Goal: Task Accomplishment & Management: Complete application form

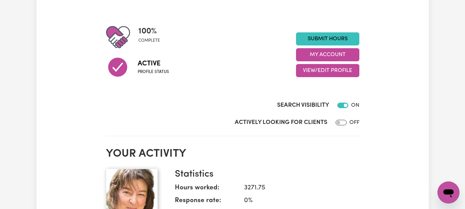
scroll to position [82, 0]
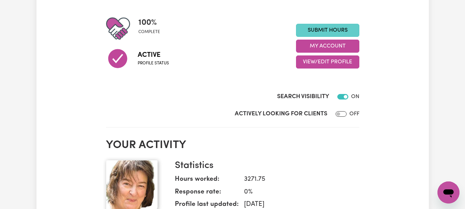
click at [326, 37] on link "Submit Hours" at bounding box center [327, 30] width 63 height 13
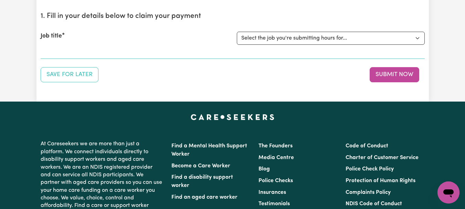
scroll to position [83, 0]
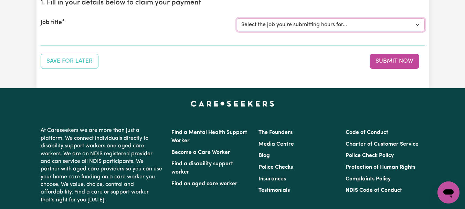
click at [416, 31] on select "Select the job you're submitting hours for... [[PERSON_NAME]] [DEMOGRAPHIC_DATA…" at bounding box center [331, 24] width 188 height 13
select select "7667"
click at [238, 31] on select "Select the job you're submitting hours for... [[PERSON_NAME]] [DEMOGRAPHIC_DATA…" at bounding box center [331, 24] width 188 height 13
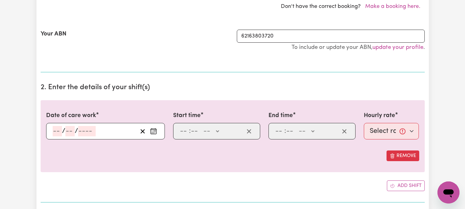
scroll to position [180, 0]
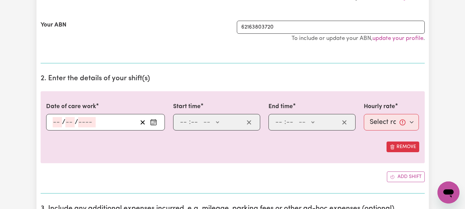
select select "346366"
type input "2025-08-11"
type input "11"
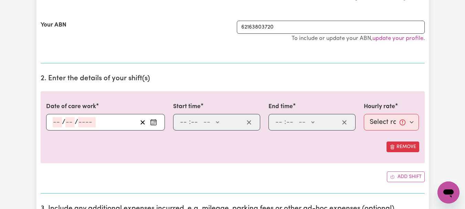
type input "8"
type input "2025"
type input "08:00"
type input "8"
type input "0"
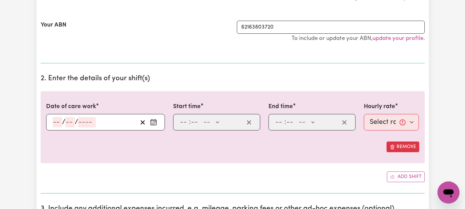
select select "am"
type input "09:00"
type input "9"
type input "0"
select select "am"
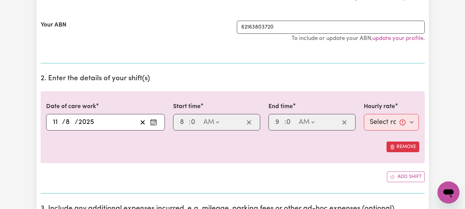
select select "44-Weekday"
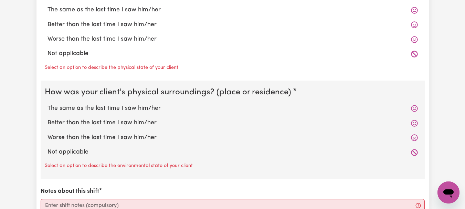
scroll to position [700, 0]
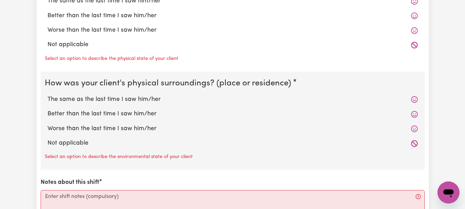
radio input "true"
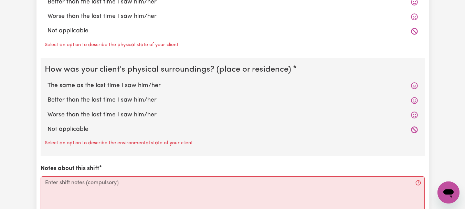
radio input "true"
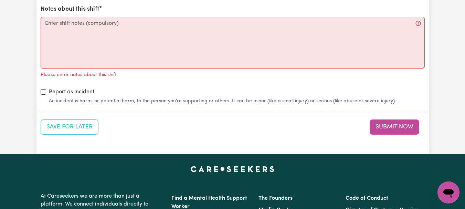
scroll to position [860, 0]
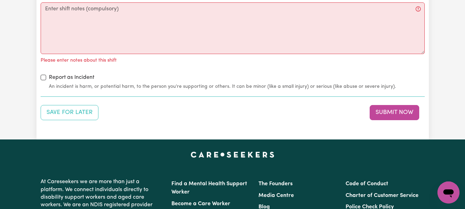
radio input "true"
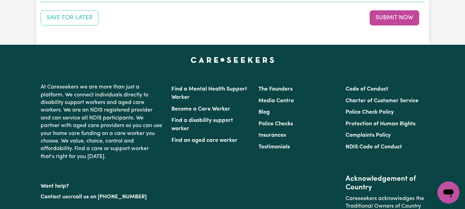
scroll to position [950, 0]
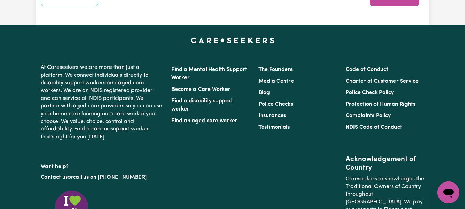
type textarea "Refer to KNC shift notes."
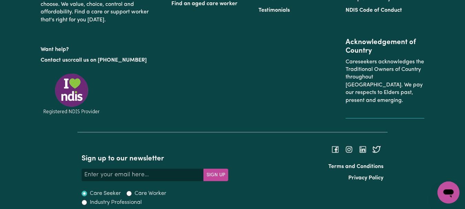
scroll to position [1081, 0]
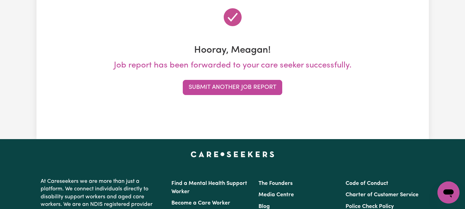
scroll to position [91, 0]
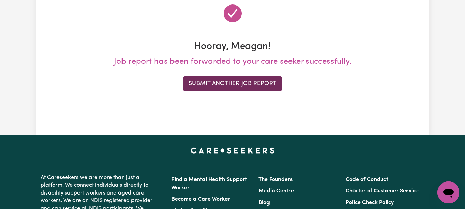
click at [242, 91] on button "Submit Another Job Report" at bounding box center [232, 83] width 99 height 15
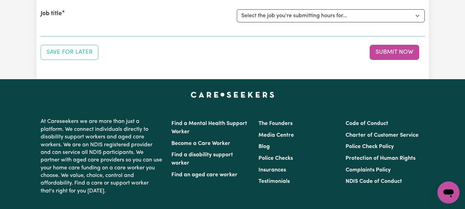
scroll to position [95, 0]
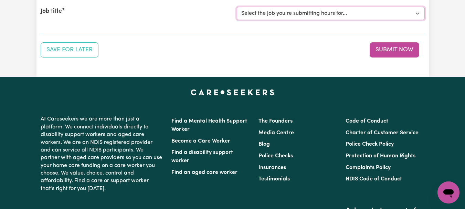
click at [414, 20] on select "Select the job you're submitting hours for... [[PERSON_NAME]] [DEMOGRAPHIC_DATA…" at bounding box center [331, 13] width 188 height 13
select select "8513"
click at [238, 20] on select "Select the job you're submitting hours for... [[PERSON_NAME]] [DEMOGRAPHIC_DATA…" at bounding box center [331, 13] width 188 height 13
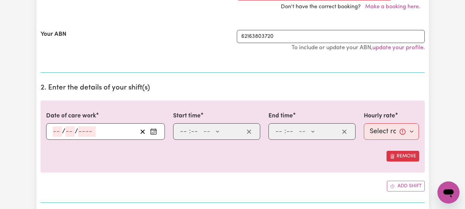
scroll to position [180, 0]
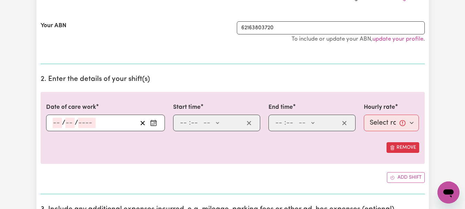
select select "342609"
type input "2025-08-11"
type input "11"
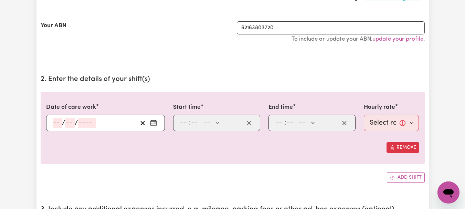
type input "8"
type input "2025"
type input "09:30"
type input "9"
type input "30"
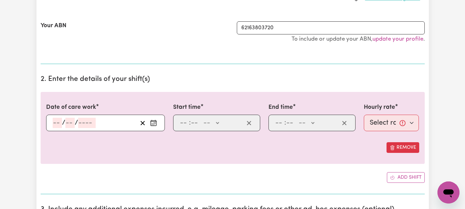
select select "am"
type input "11:00"
type input "11"
type input "0"
select select "am"
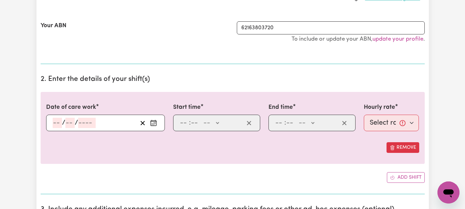
select select "44-Weekday"
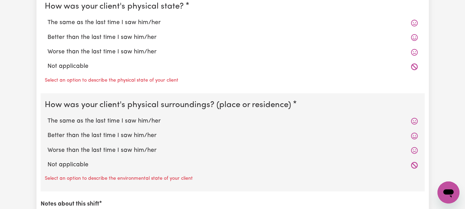
scroll to position [682, 0]
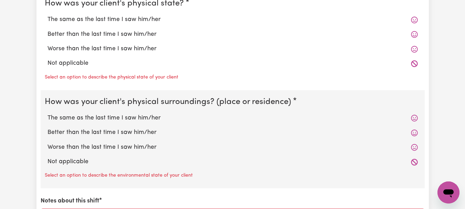
radio input "true"
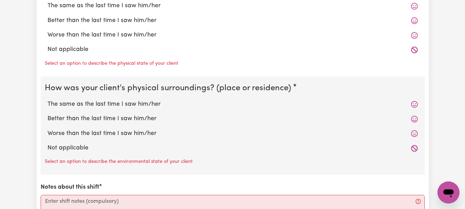
click at [164, 10] on label "The same as the last time I saw him/her" at bounding box center [233, 5] width 370 height 9
click at [48, 1] on input "The same as the last time I saw him/her" at bounding box center [47, 1] width 0 height 0
radio input "true"
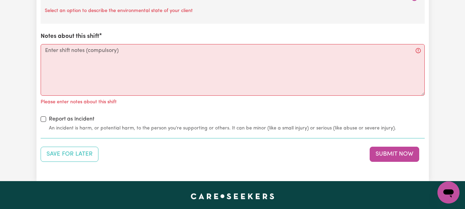
scroll to position [839, 0]
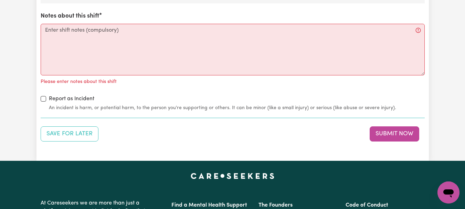
radio input "true"
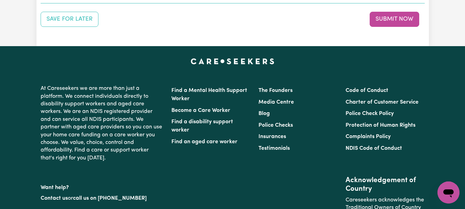
scroll to position [948, 0]
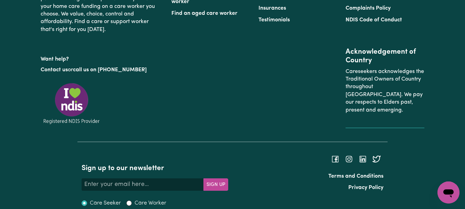
scroll to position [1069, 0]
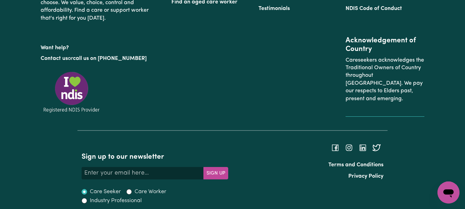
type textarea "Refer to KNC shift notes."
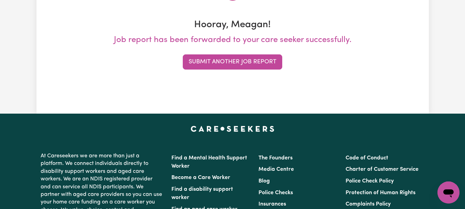
scroll to position [115, 0]
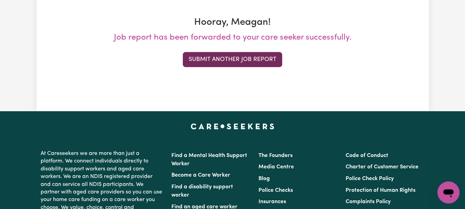
click at [259, 67] on button "Submit Another Job Report" at bounding box center [232, 59] width 99 height 15
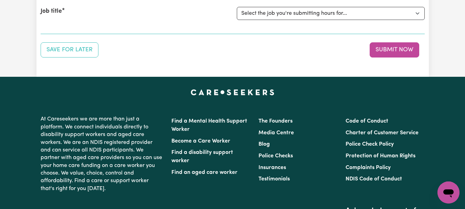
scroll to position [101, 0]
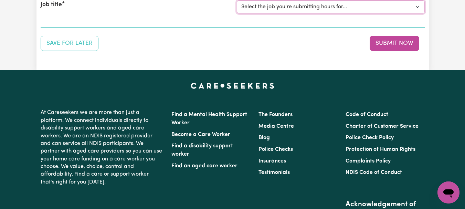
click at [416, 13] on select "Select the job you're submitting hours for... [[PERSON_NAME]] [DEMOGRAPHIC_DATA…" at bounding box center [331, 6] width 188 height 13
select select "6539"
click at [238, 13] on select "Select the job you're submitting hours for... [[PERSON_NAME]] [DEMOGRAPHIC_DATA…" at bounding box center [331, 6] width 188 height 13
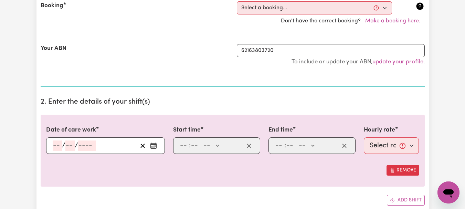
scroll to position [180, 0]
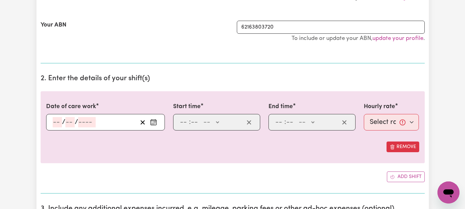
select select "346348"
type input "2025-08-11"
type input "11"
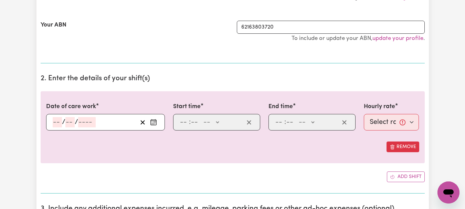
type input "8"
type input "2025"
type input "12:00"
type input "12"
type input "0"
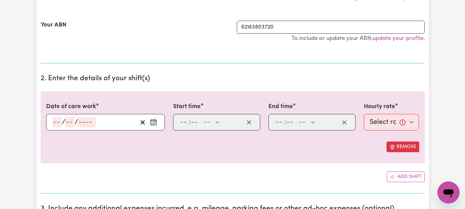
select select "pm"
type input "14:00"
type input "2"
type input "0"
select select "pm"
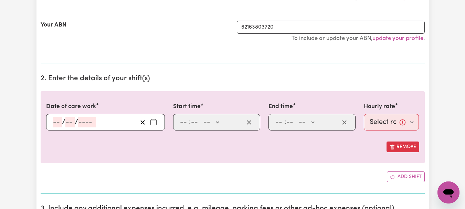
select select "44-Weekday"
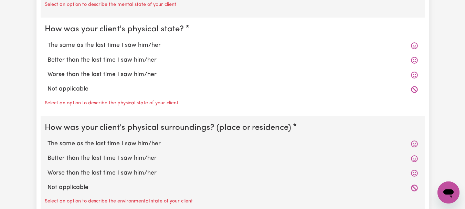
scroll to position [700, 0]
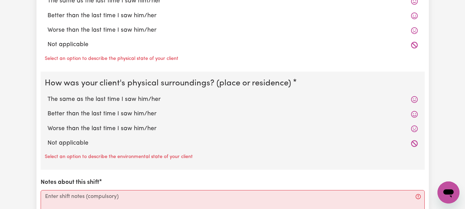
radio input "true"
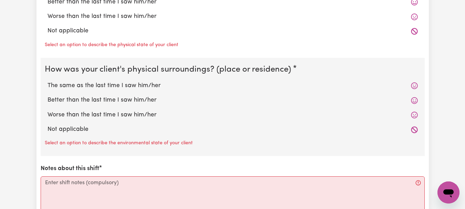
radio input "true"
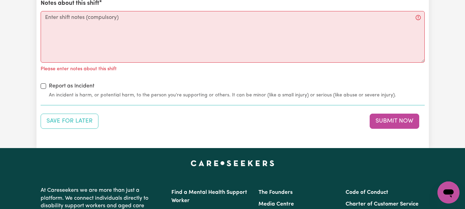
scroll to position [861, 0]
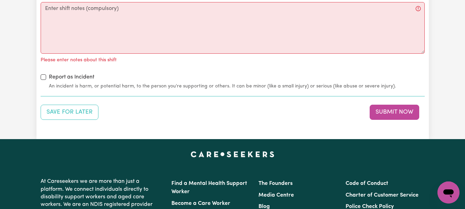
radio input "true"
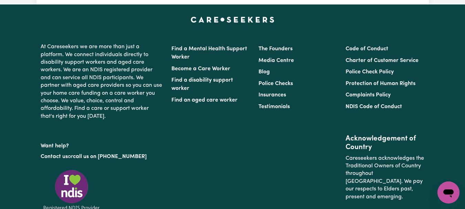
scroll to position [993, 0]
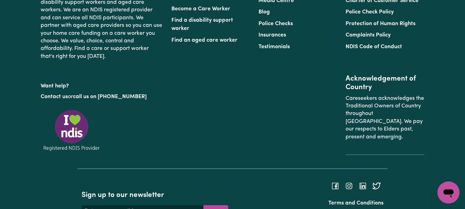
scroll to position [1044, 0]
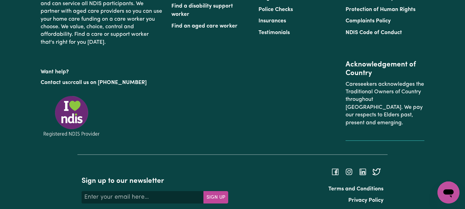
type textarea "Refer to KNC shift notes."
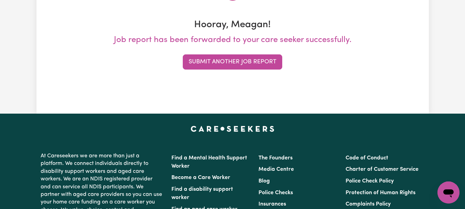
scroll to position [114, 0]
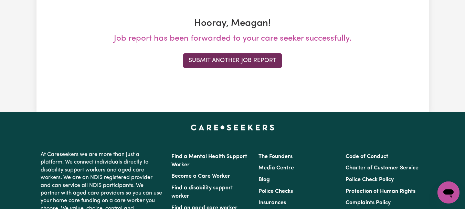
click at [233, 68] on button "Submit Another Job Report" at bounding box center [232, 60] width 99 height 15
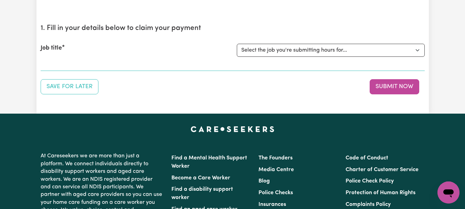
scroll to position [60, 0]
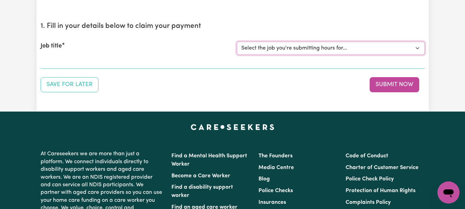
click at [415, 55] on select "Select the job you're submitting hours for... [[PERSON_NAME]] [DEMOGRAPHIC_DATA…" at bounding box center [331, 48] width 188 height 13
select select "7667"
click at [238, 55] on select "Select the job you're submitting hours for... [[PERSON_NAME]] [DEMOGRAPHIC_DATA…" at bounding box center [331, 48] width 188 height 13
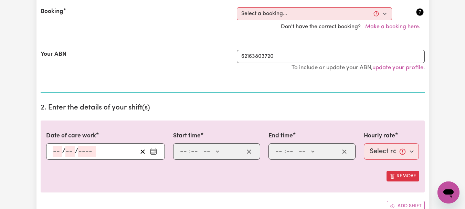
scroll to position [163, 0]
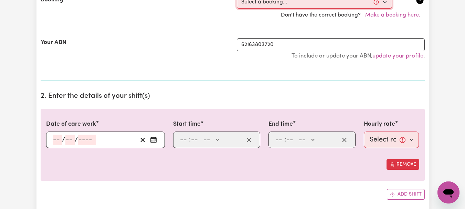
click at [382, 9] on select "Select a booking... [DATE] 08:00am to 09:00am (ONE-OFF) [DATE] 08:00am to 09:00…" at bounding box center [314, 2] width 155 height 13
select select "342997"
click at [238, 9] on select "Select a booking... [DATE] 08:00am to 09:00am (ONE-OFF) [DATE] 08:00am to 09:00…" at bounding box center [314, 2] width 155 height 13
type input "2025-08-12"
type input "12"
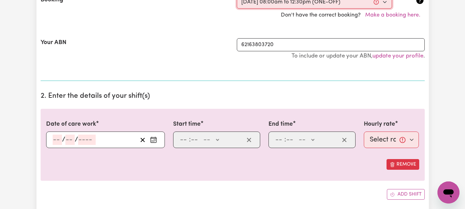
type input "8"
type input "2025"
type input "08:00"
type input "8"
type input "0"
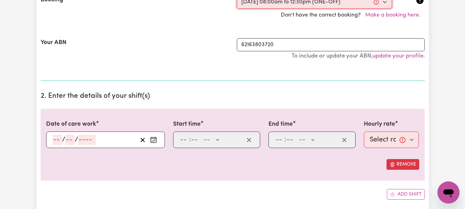
select select "am"
type input "12:30"
type input "12"
type input "30"
select select "pm"
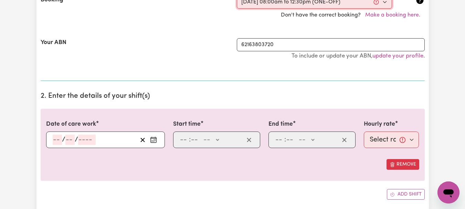
select select "44-Weekday"
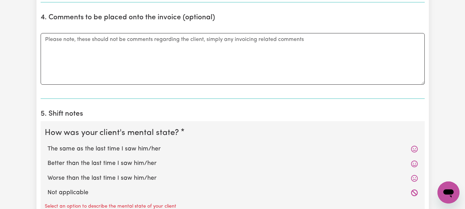
scroll to position [457, 0]
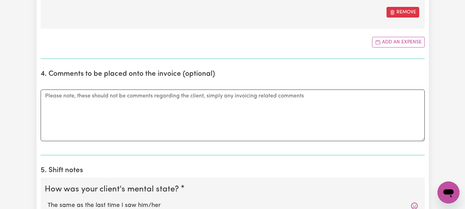
type input "91.30"
type input "2025-08-12"
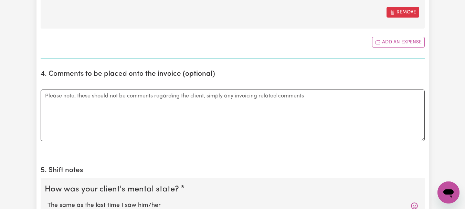
type input "12"
type input "8"
type input "2025"
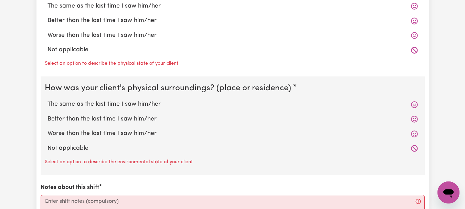
scroll to position [758, 0]
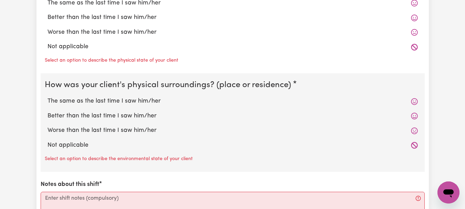
type input "Took Wil into Launceston for his social support day. Dropped off his guitar to …"
radio input "true"
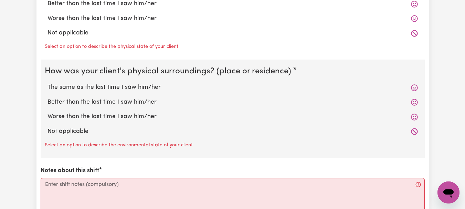
radio input "true"
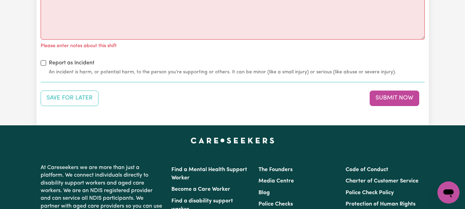
scroll to position [943, 0]
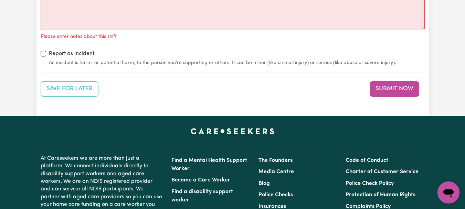
radio input "true"
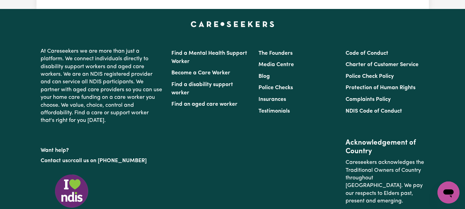
scroll to position [1042, 0]
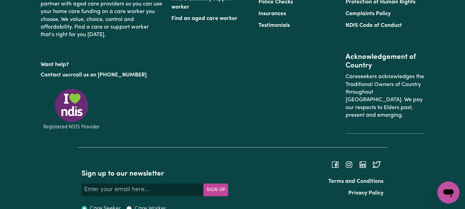
scroll to position [1141, 0]
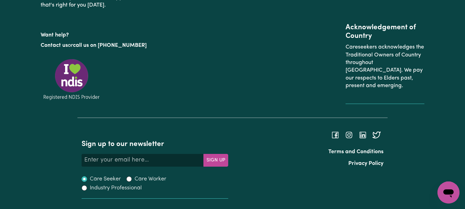
type textarea "Refer to KNC shift notes."
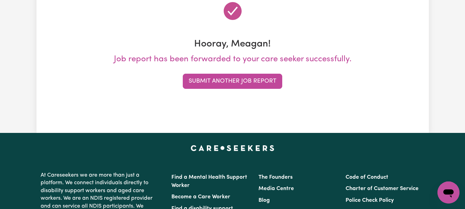
scroll to position [101, 0]
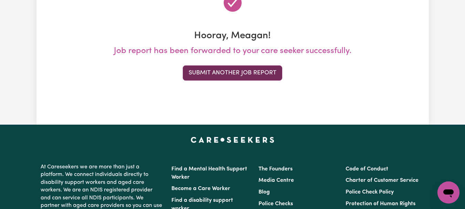
click at [239, 81] on button "Submit Another Job Report" at bounding box center [232, 72] width 99 height 15
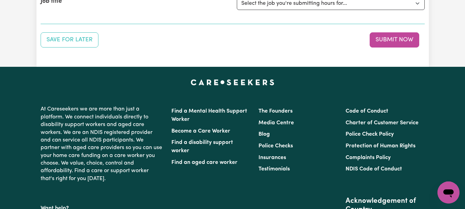
scroll to position [106, 0]
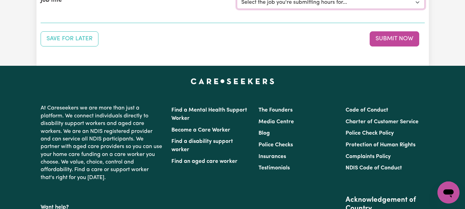
click at [416, 9] on select "Select the job you're submitting hours for... [[PERSON_NAME]] [DEMOGRAPHIC_DATA…" at bounding box center [331, 2] width 188 height 13
select select "7667"
click at [238, 9] on select "Select the job you're submitting hours for... [[PERSON_NAME]] [DEMOGRAPHIC_DATA…" at bounding box center [331, 2] width 188 height 13
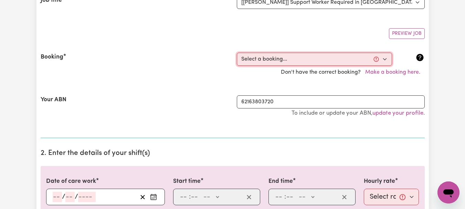
click at [382, 66] on select "Select a booking... [DATE] 08:00am to 09:00am (ONE-OFF) [DATE] 08:00am to 09:00…" at bounding box center [314, 59] width 155 height 13
select select "342991"
click at [238, 66] on select "Select a booking... [DATE] 08:00am to 09:00am (ONE-OFF) [DATE] 08:00am to 09:00…" at bounding box center [314, 59] width 155 height 13
type input "2025-08-13"
type input "13"
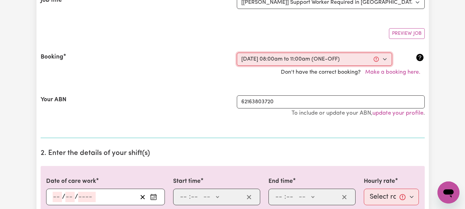
type input "8"
type input "2025"
type input "08:00"
type input "8"
type input "0"
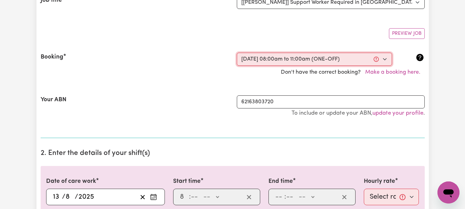
select select "am"
type input "11:00"
type input "11"
type input "0"
select select "am"
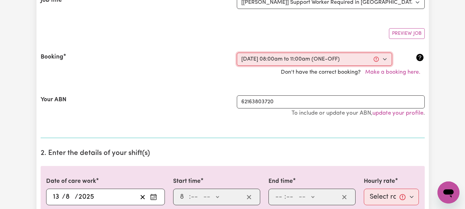
select select "44-Weekday"
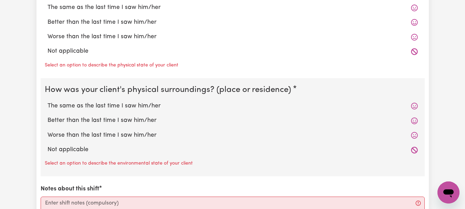
scroll to position [712, 0]
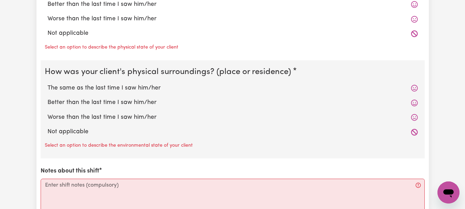
radio input "true"
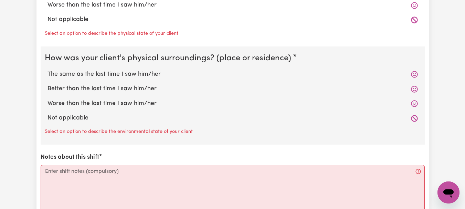
radio input "true"
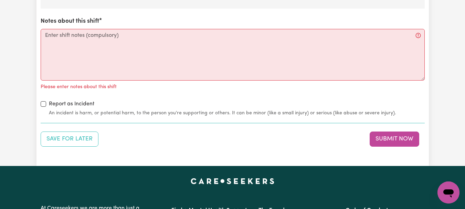
scroll to position [842, 0]
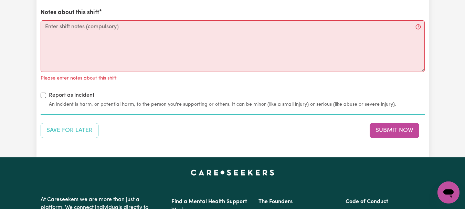
radio input "true"
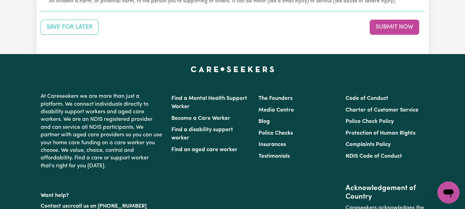
scroll to position [952, 0]
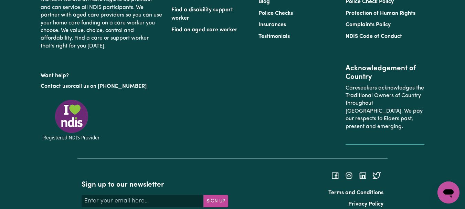
scroll to position [1052, 0]
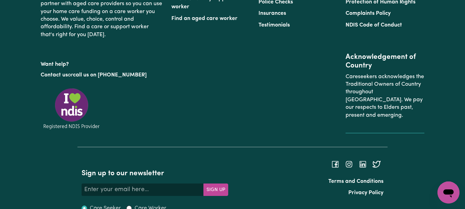
type textarea "Refer to KNC shift notes."
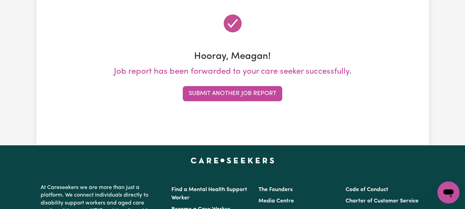
scroll to position [87, 0]
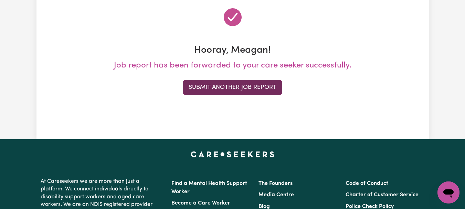
click at [242, 95] on button "Submit Another Job Report" at bounding box center [232, 87] width 99 height 15
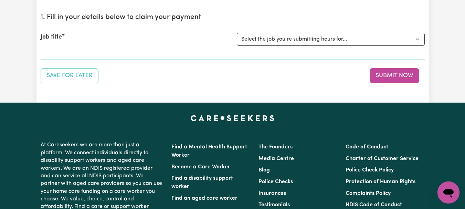
scroll to position [78, 0]
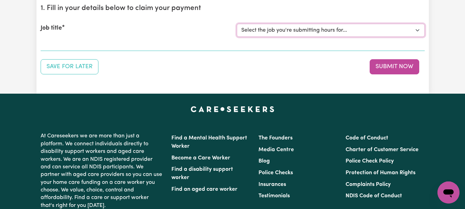
click at [418, 37] on select "Select the job you're submitting hours for... [[PERSON_NAME]] [DEMOGRAPHIC_DATA…" at bounding box center [331, 30] width 188 height 13
select select "9696"
click at [238, 37] on select "Select the job you're submitting hours for... [[PERSON_NAME]] [DEMOGRAPHIC_DATA…" at bounding box center [331, 30] width 188 height 13
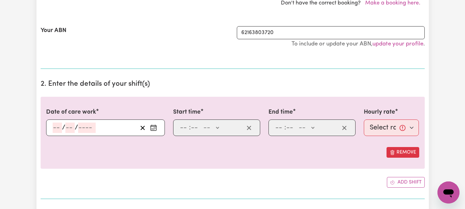
scroll to position [178, 0]
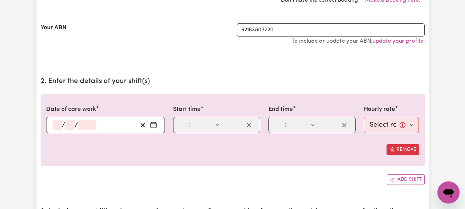
select select "342627"
type input "2025-08-13"
type input "13"
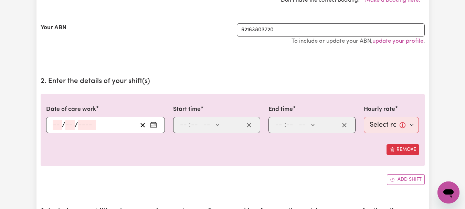
type input "8"
type input "2025"
type input "12:00"
type input "12"
type input "0"
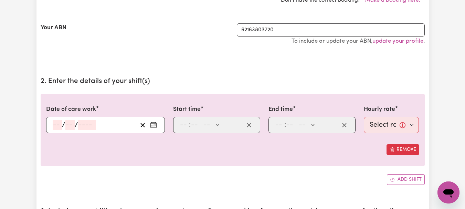
select select "pm"
type input "13:30"
type input "1"
type input "30"
select select "pm"
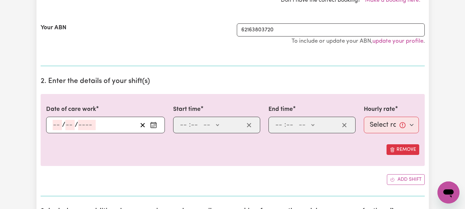
select select "44-Weekday"
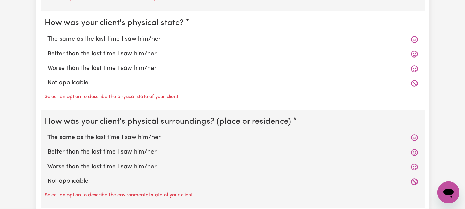
scroll to position [665, 0]
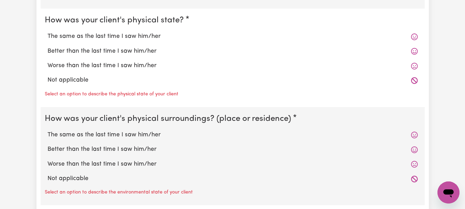
radio input "true"
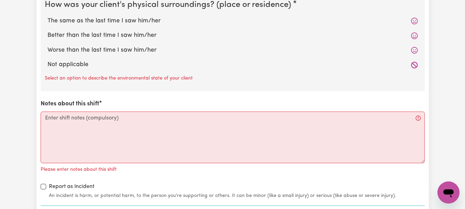
scroll to position [777, 0]
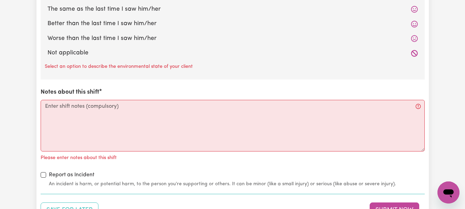
radio input "true"
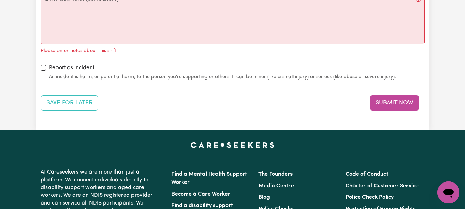
scroll to position [873, 0]
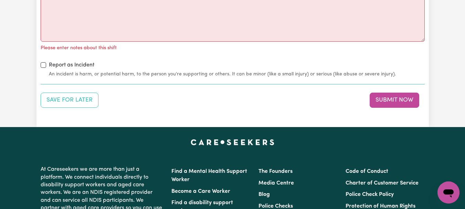
radio input "true"
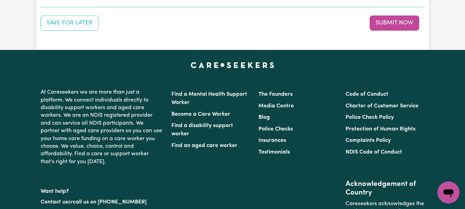
scroll to position [945, 0]
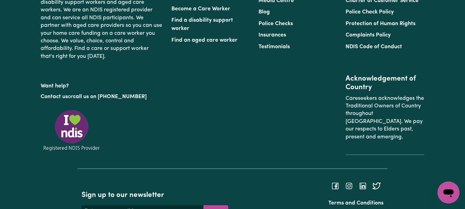
scroll to position [1059, 0]
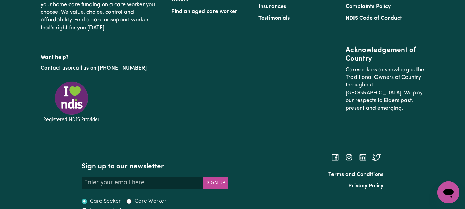
type textarea "Refer to KNC shift notes."
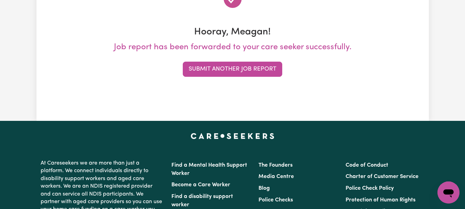
scroll to position [109, 0]
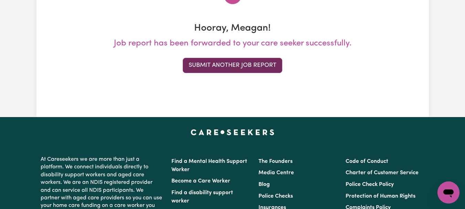
click at [252, 73] on button "Submit Another Job Report" at bounding box center [232, 65] width 99 height 15
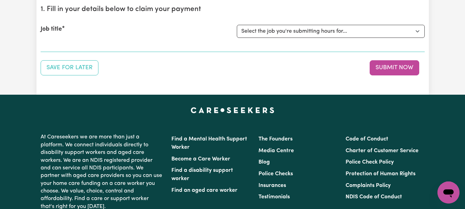
scroll to position [79, 0]
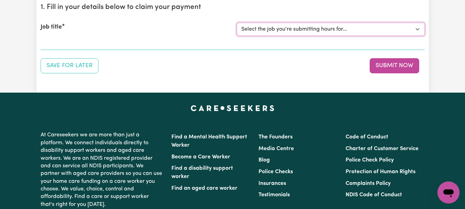
click at [414, 36] on select "Select the job you're submitting hours for... [[PERSON_NAME]] [DEMOGRAPHIC_DATA…" at bounding box center [331, 29] width 188 height 13
select select "7667"
click at [238, 36] on select "Select the job you're submitting hours for... [[PERSON_NAME]] [DEMOGRAPHIC_DATA…" at bounding box center [331, 29] width 188 height 13
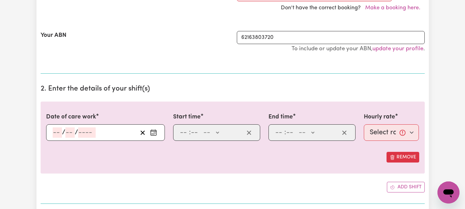
scroll to position [176, 0]
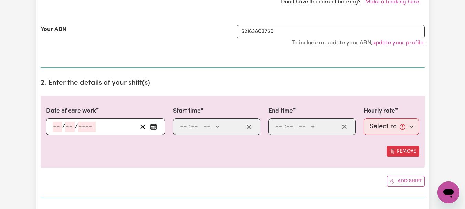
select select "345622"
type input "[DATE]"
type input "14"
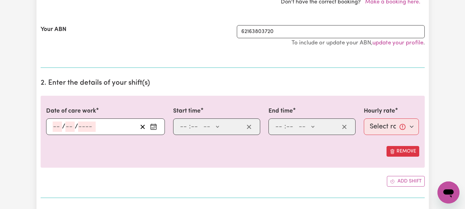
type input "8"
type input "2025"
type input "08:00"
type input "8"
type input "0"
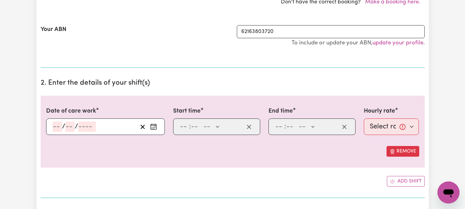
select select "am"
type input "10:00"
type input "10"
type input "0"
select select "am"
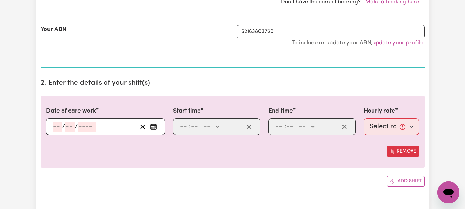
select select "44-Weekday"
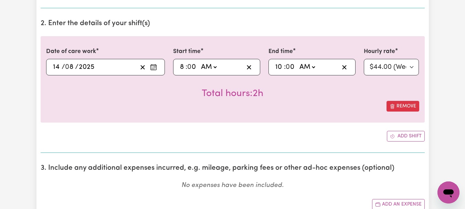
scroll to position [250, 0]
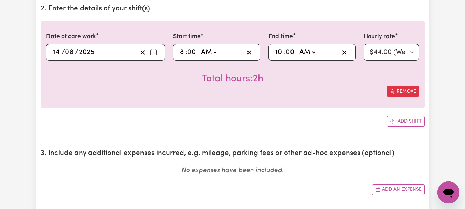
click at [284, 57] on input "10" at bounding box center [279, 52] width 9 height 10
type input "01:00"
type input "1"
type input "00:00"
type input "12"
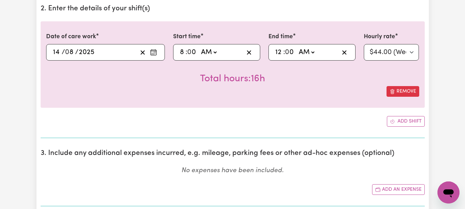
type input "00:03"
type input "3"
type input "00:30"
type input "30"
click at [316, 57] on select "AM PM" at bounding box center [306, 52] width 19 height 10
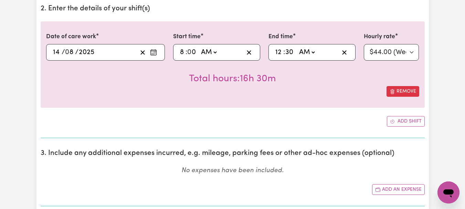
select select "pm"
click at [301, 57] on select "AM PM" at bounding box center [306, 52] width 19 height 10
type input "12:30"
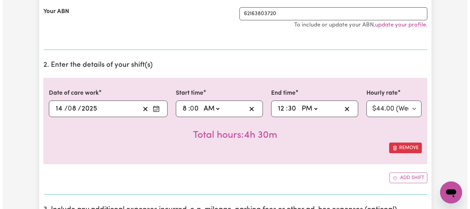
scroll to position [179, 0]
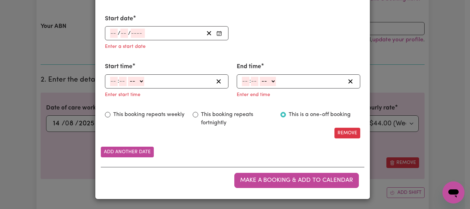
scroll to position [474, 0]
click at [217, 36] on icon "Enter Start date" at bounding box center [220, 34] width 6 height 6
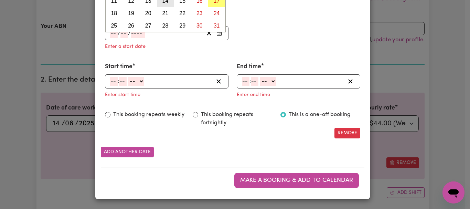
click at [168, 4] on abbr "14" at bounding box center [165, 1] width 6 height 6
type input "[DATE]"
type input "14"
type input "8"
type input "2025"
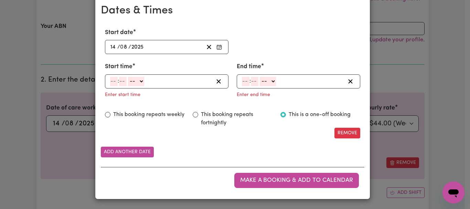
click at [115, 86] on input "number" at bounding box center [114, 81] width 8 height 9
type input "8"
type input "0"
click at [143, 86] on select "-- AM PM" at bounding box center [134, 81] width 16 height 9
select select "am"
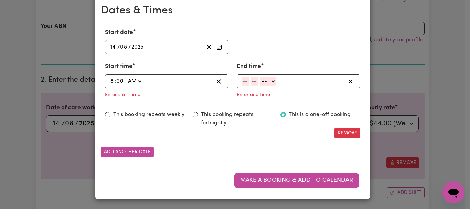
click at [128, 86] on select "-- AM PM" at bounding box center [134, 81] width 16 height 9
type input "08:00"
click at [246, 86] on input "number" at bounding box center [246, 81] width 8 height 9
type input "12"
type input "30"
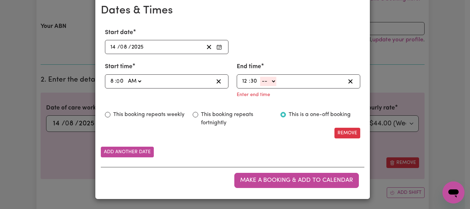
click at [276, 86] on select "-- AM PM" at bounding box center [268, 81] width 16 height 9
select select "pm"
click at [260, 86] on select "-- AM PM" at bounding box center [268, 81] width 16 height 9
type input "12:30"
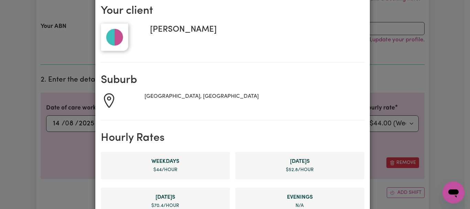
scroll to position [0, 0]
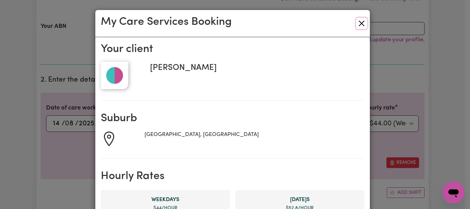
click at [357, 29] on button "Close" at bounding box center [361, 23] width 11 height 11
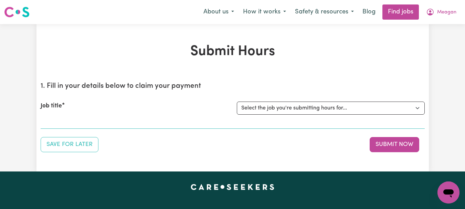
click at [416, 115] on select "Select the job you're submitting hours for... [[PERSON_NAME]] [DEMOGRAPHIC_DATA…" at bounding box center [331, 108] width 188 height 13
select select "7667"
click at [238, 115] on select "Select the job you're submitting hours for... [[PERSON_NAME]] [DEMOGRAPHIC_DATA…" at bounding box center [331, 108] width 188 height 13
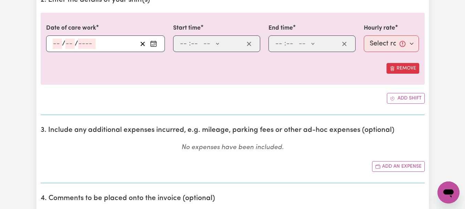
scroll to position [262, 0]
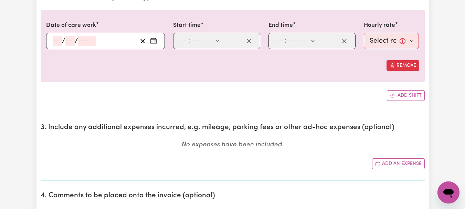
click at [150, 44] on icon "Enter the date of care work" at bounding box center [153, 41] width 7 height 7
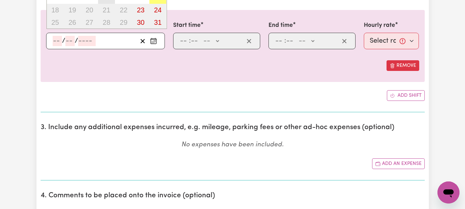
type input "[DATE]"
type input "14"
type input "8"
type input "2025"
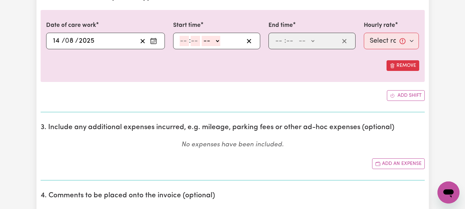
click at [187, 46] on input "number" at bounding box center [184, 41] width 9 height 10
type input "8"
type input "0"
click at [218, 46] on select "-- AM PM" at bounding box center [208, 41] width 19 height 10
select select "am"
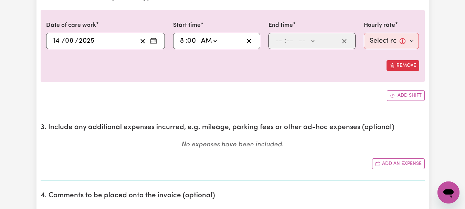
click at [204, 46] on select "-- AM PM" at bounding box center [208, 41] width 19 height 10
type input "08:00"
click at [283, 46] on input "number" at bounding box center [279, 41] width 9 height 10
type input "12"
type input "30"
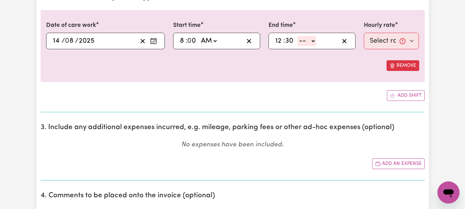
click at [316, 46] on select "-- AM PM" at bounding box center [306, 41] width 19 height 10
select select "pm"
click at [301, 46] on select "-- AM PM" at bounding box center [306, 41] width 19 height 10
type input "12:30"
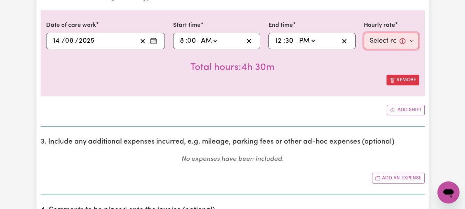
click at [408, 49] on select "Select rate... $44.00 (Weekday) $52.80 ([DATE]) $70.40 ([DATE]) $88.00 (Public …" at bounding box center [391, 41] width 55 height 17
select select "44-Weekday"
click at [364, 49] on select "Select rate... $44.00 (Weekday) $52.80 ([DATE]) $70.40 ([DATE]) $88.00 (Public …" at bounding box center [391, 41] width 55 height 17
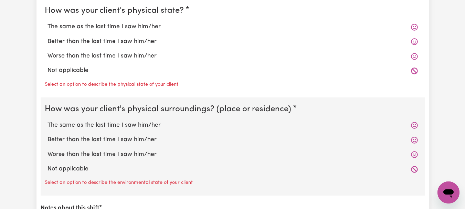
scroll to position [683, 0]
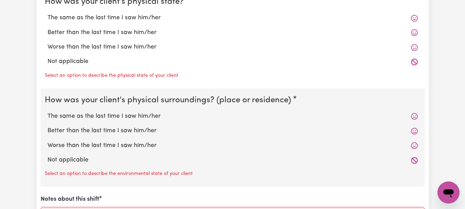
radio input "true"
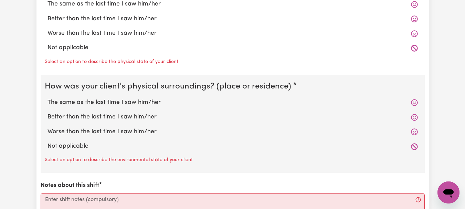
click at [145, 9] on label "The same as the last time I saw him/her" at bounding box center [233, 4] width 370 height 9
radio input "true"
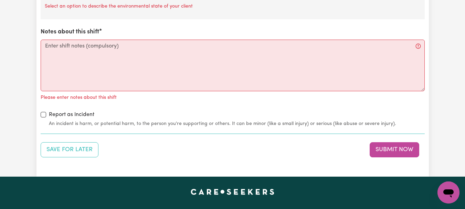
scroll to position [829, 0]
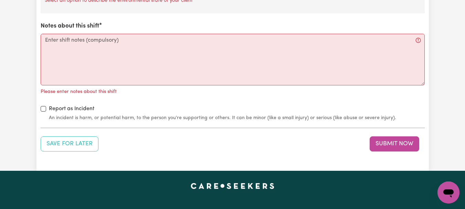
radio input "true"
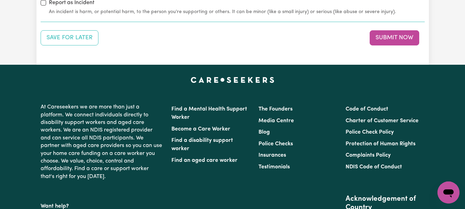
scroll to position [938, 0]
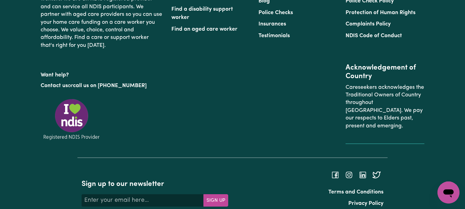
scroll to position [1044, 0]
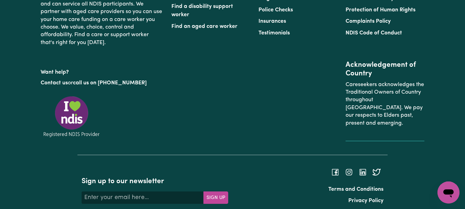
type textarea "Refer to KNC shift notes."
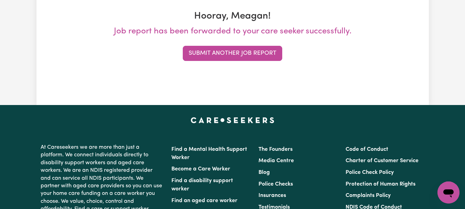
scroll to position [122, 0]
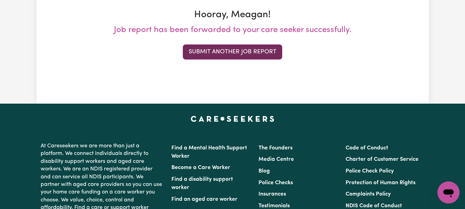
click at [261, 60] on button "Submit Another Job Report" at bounding box center [232, 51] width 99 height 15
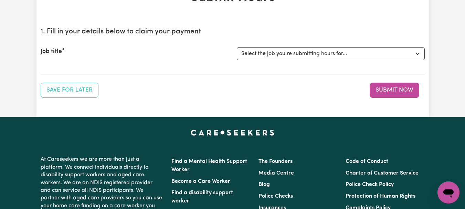
scroll to position [57, 0]
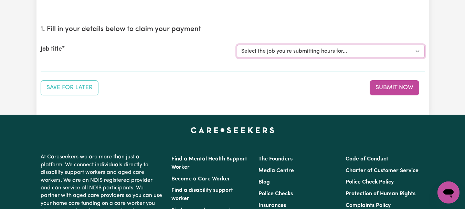
click at [416, 58] on select "Select the job you're submitting hours for... [[PERSON_NAME]] [DEMOGRAPHIC_DATA…" at bounding box center [331, 51] width 188 height 13
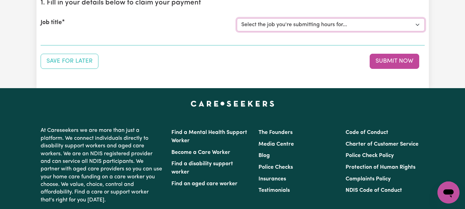
scroll to position [86, 0]
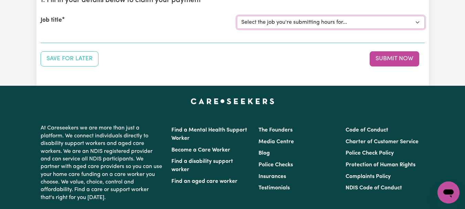
click at [416, 29] on select "Select the job you're submitting hours for... [[PERSON_NAME]] [DEMOGRAPHIC_DATA…" at bounding box center [331, 22] width 188 height 13
select select "11642"
click at [238, 29] on select "Select the job you're submitting hours for... [[PERSON_NAME]] [DEMOGRAPHIC_DATA…" at bounding box center [331, 22] width 188 height 13
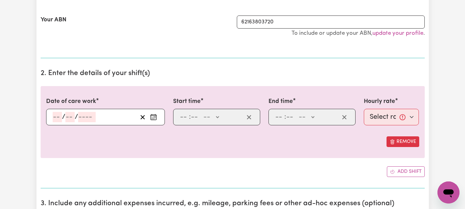
scroll to position [191, 0]
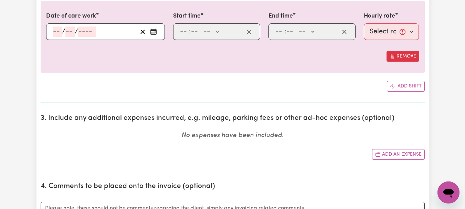
scroll to position [280, 0]
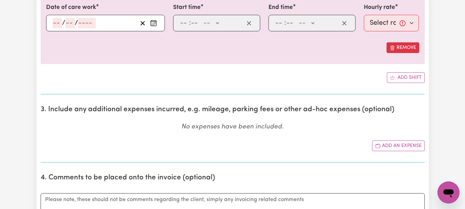
click at [151, 27] on icon "Enter the date of care work" at bounding box center [153, 23] width 7 height 7
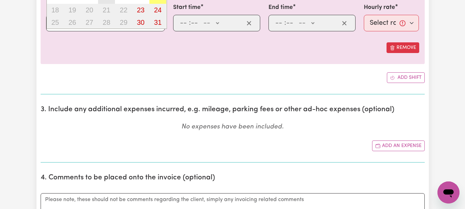
type input "[DATE]"
type input "14"
type input "8"
type input "2025"
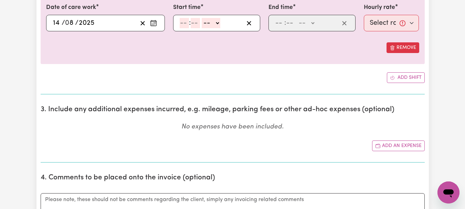
click at [189, 28] on input "number" at bounding box center [184, 23] width 9 height 10
type input "2"
type input "0"
click at [218, 28] on select "-- AM PM" at bounding box center [208, 23] width 19 height 10
select select "pm"
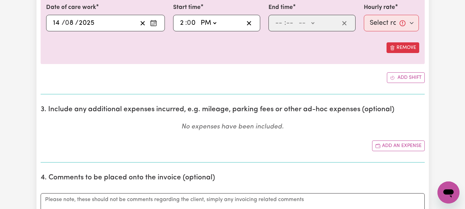
click at [204, 28] on select "-- AM PM" at bounding box center [208, 23] width 19 height 10
type input "14:00"
click at [283, 28] on input "number" at bounding box center [279, 23] width 9 height 10
type input "5"
type input "0"
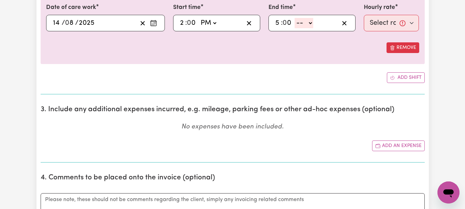
click at [313, 28] on select "-- AM PM" at bounding box center [304, 23] width 19 height 10
select select "pm"
click at [299, 28] on select "-- AM PM" at bounding box center [304, 23] width 19 height 10
type input "17:00"
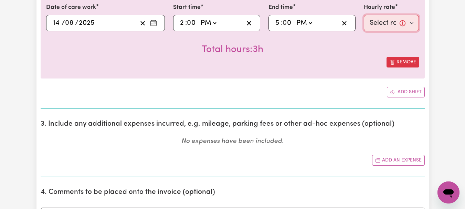
click at [409, 31] on select "Select rate... $44.00 (Weekday) $88.00 (Public Holiday)" at bounding box center [391, 23] width 55 height 17
select select "44-Weekday"
click at [364, 31] on select "Select rate... $44.00 (Weekday) $88.00 (Public Holiday)" at bounding box center [391, 23] width 55 height 17
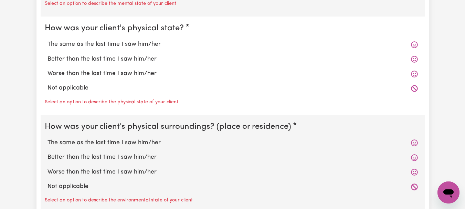
scroll to position [663, 0]
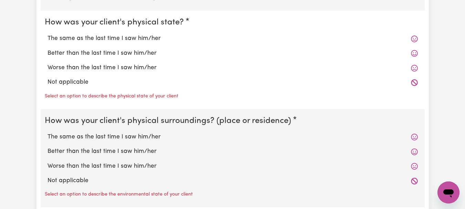
radio input "true"
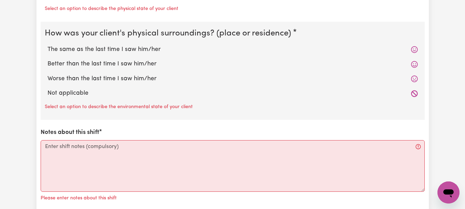
scroll to position [754, 0]
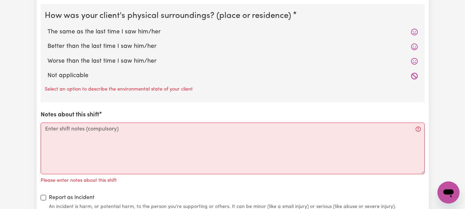
radio input "true"
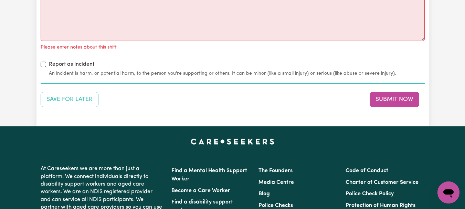
scroll to position [879, 0]
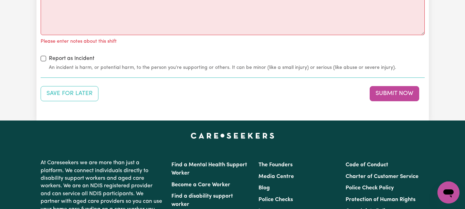
radio input "true"
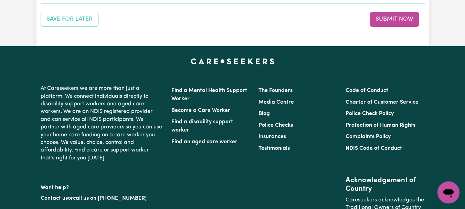
scroll to position [943, 0]
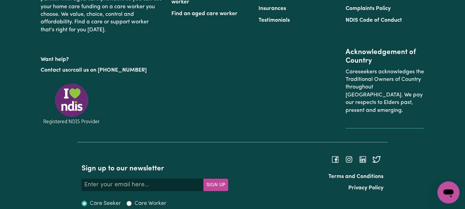
scroll to position [1063, 0]
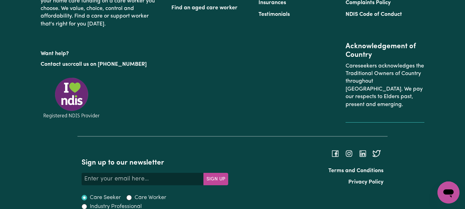
type textarea "Refer to KNC shift notes."
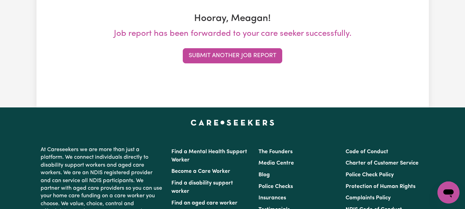
scroll to position [128, 0]
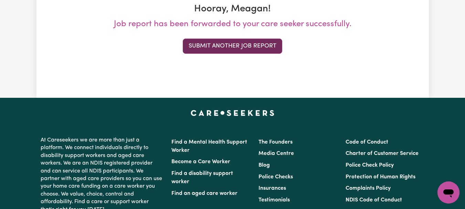
click at [236, 54] on button "Submit Another Job Report" at bounding box center [232, 46] width 99 height 15
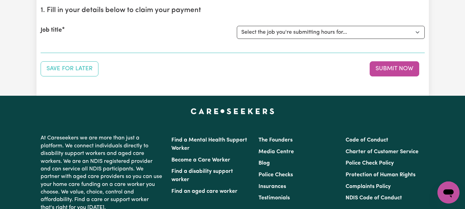
scroll to position [78, 0]
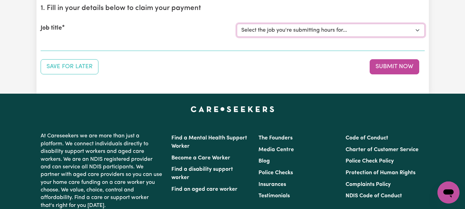
click at [414, 37] on select "Select the job you're submitting hours for... [[PERSON_NAME]] [DEMOGRAPHIC_DATA…" at bounding box center [331, 30] width 188 height 13
select select "7667"
click at [238, 37] on select "Select the job you're submitting hours for... [[PERSON_NAME]] [DEMOGRAPHIC_DATA…" at bounding box center [331, 30] width 188 height 13
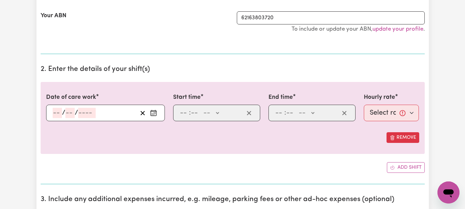
scroll to position [192, 0]
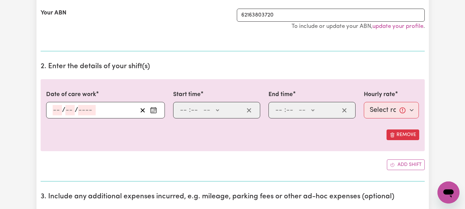
select select "340902"
type input "[DATE]"
type input "15"
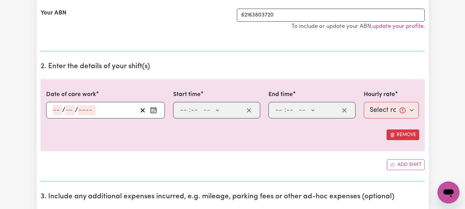
type input "8"
type input "2025"
type input "08:00"
type input "8"
type input "0"
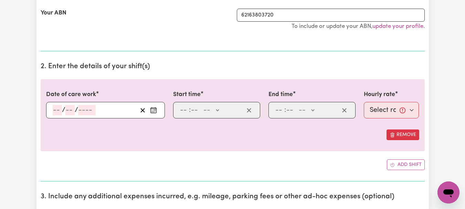
select select "am"
type input "10:00"
type input "10"
type input "0"
select select "am"
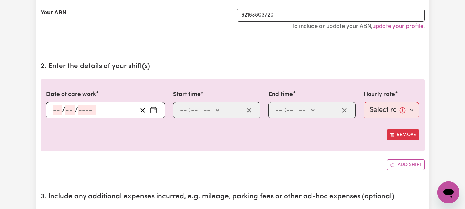
select select "44-Weekday"
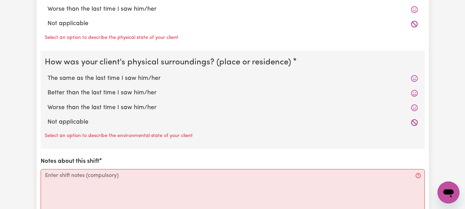
scroll to position [727, 0]
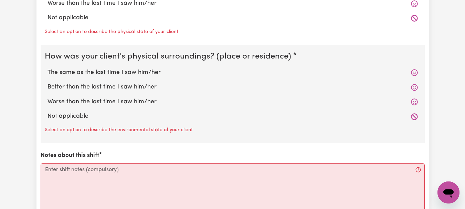
radio input "true"
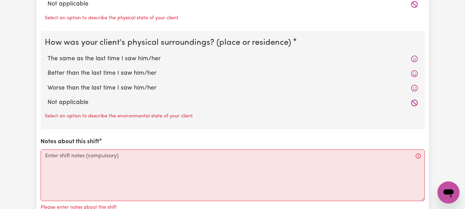
radio input "true"
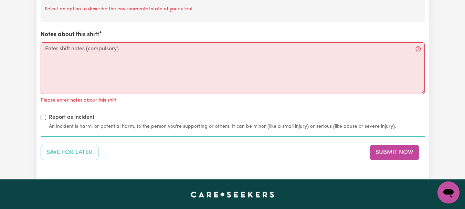
scroll to position [823, 0]
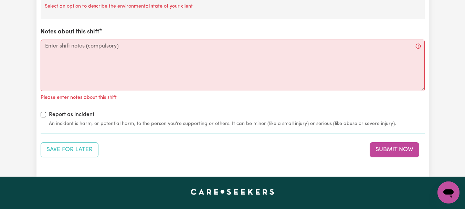
radio input "true"
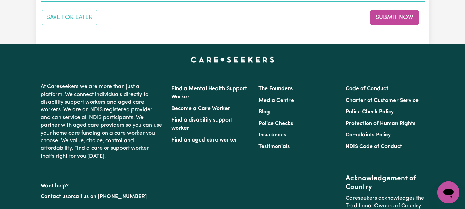
scroll to position [959, 0]
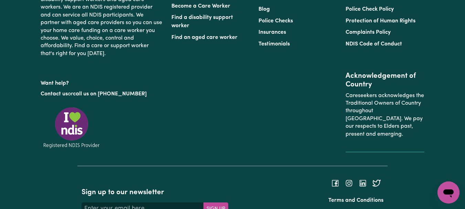
scroll to position [1036, 0]
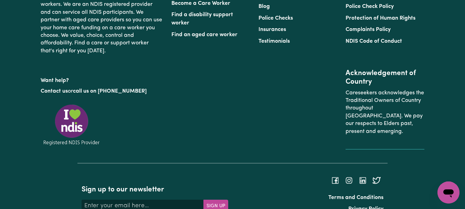
type textarea "Refer to KNC shift notes."
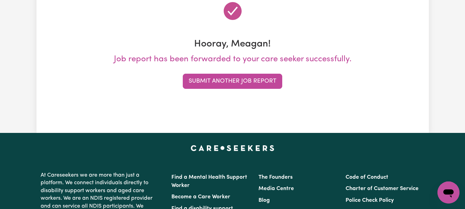
scroll to position [96, 0]
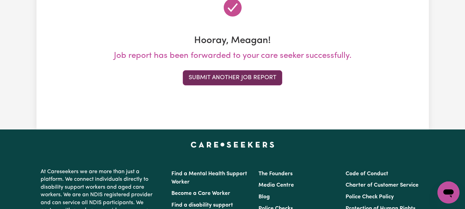
click at [240, 85] on button "Submit Another Job Report" at bounding box center [232, 77] width 99 height 15
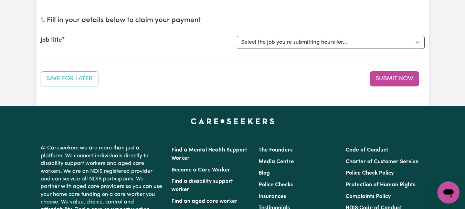
scroll to position [68, 0]
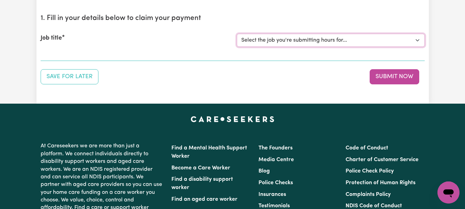
click at [415, 47] on select "Select the job you're submitting hours for... [[PERSON_NAME]] [DEMOGRAPHIC_DATA…" at bounding box center [331, 40] width 188 height 13
select select "11629"
click at [238, 47] on select "Select the job you're submitting hours for... [[PERSON_NAME]] [DEMOGRAPHIC_DATA…" at bounding box center [331, 40] width 188 height 13
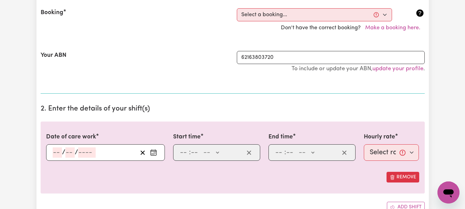
scroll to position [159, 0]
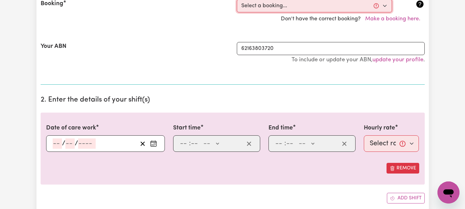
click at [384, 12] on select "Select a booking... [DATE] 11:00am to 12:30pm (RECURRING) [DATE] 11:00am to 12:…" at bounding box center [314, 5] width 155 height 13
select select "342038"
click at [238, 12] on select "Select a booking... [DATE] 11:00am to 12:30pm (RECURRING) [DATE] 11:00am to 12:…" at bounding box center [314, 5] width 155 height 13
type input "[DATE]"
type input "15"
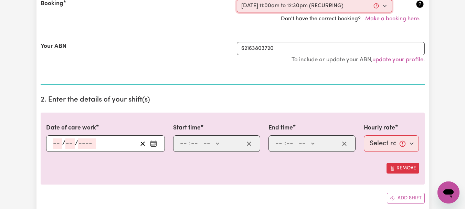
type input "8"
type input "2025"
type input "11:00"
type input "11"
type input "0"
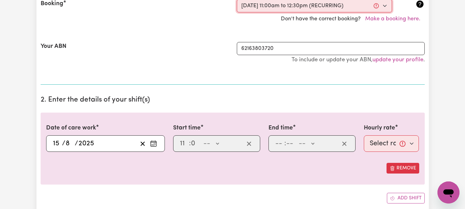
select select "am"
type input "12:30"
type input "12"
type input "30"
select select "pm"
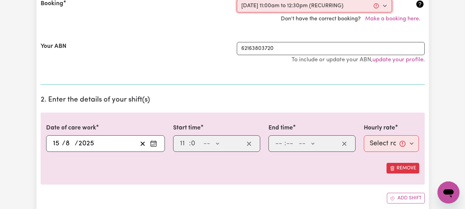
select select "44-Weekday"
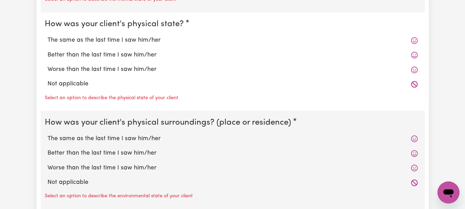
scroll to position [664, 0]
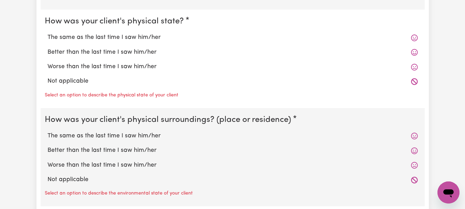
radio input "true"
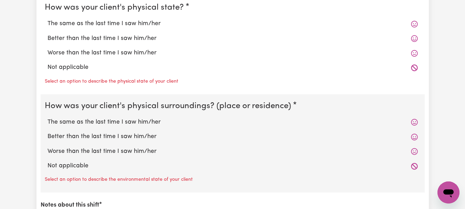
click at [150, 28] on label "The same as the last time I saw him/her" at bounding box center [233, 23] width 370 height 9
click at [48, 19] on input "The same as the last time I saw him/her" at bounding box center [47, 19] width 0 height 0
radio input "true"
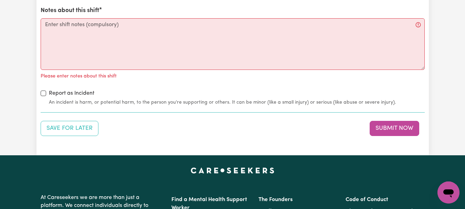
scroll to position [862, 0]
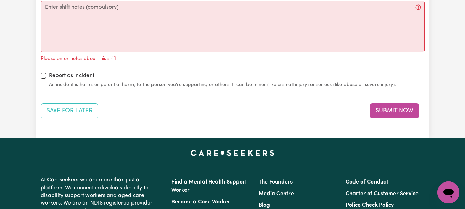
radio input "true"
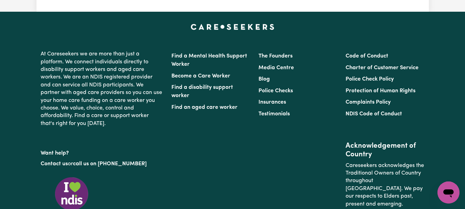
scroll to position [977, 0]
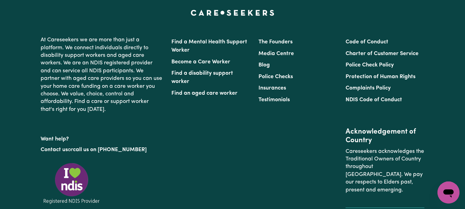
type textarea "Refer to KNC shift notes."
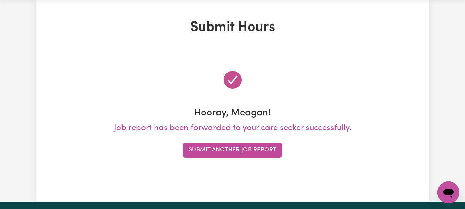
scroll to position [0, 0]
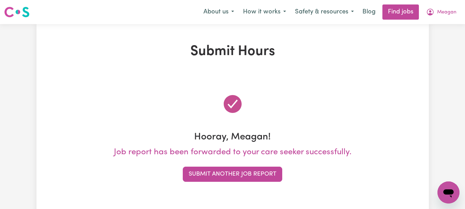
click at [382, 196] on div "Hooray, Meagan! Job report has been forwarded to your care seeker successfully.…" at bounding box center [233, 137] width 384 height 122
click at [443, 15] on span "Meagan" at bounding box center [446, 13] width 19 height 8
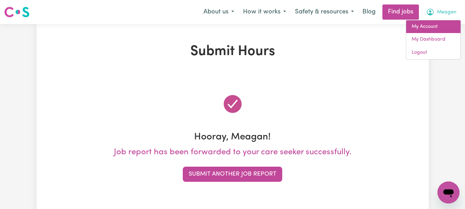
click at [424, 32] on link "My Account" at bounding box center [433, 26] width 54 height 13
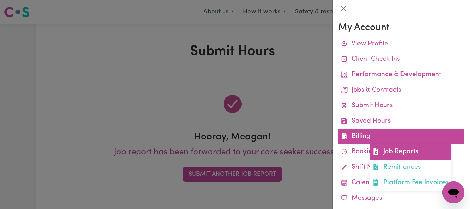
click at [407, 160] on link "Job Reports" at bounding box center [411, 151] width 82 height 15
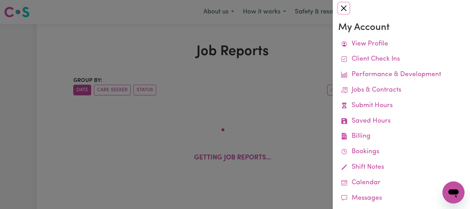
click at [346, 11] on button "Close" at bounding box center [343, 8] width 11 height 11
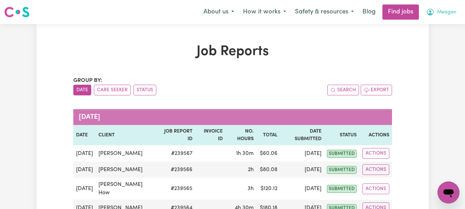
click at [441, 14] on span "Meagan" at bounding box center [446, 13] width 19 height 8
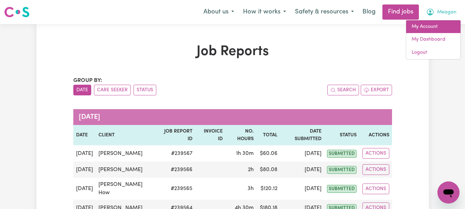
click at [415, 32] on link "My Account" at bounding box center [433, 26] width 54 height 13
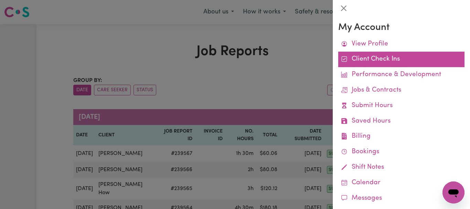
click at [395, 67] on link "Client Check Ins" at bounding box center [401, 59] width 126 height 15
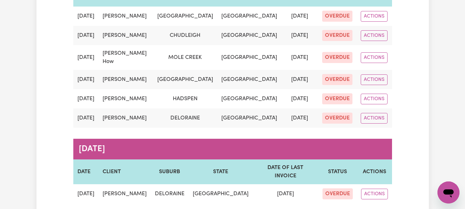
scroll to position [139, 0]
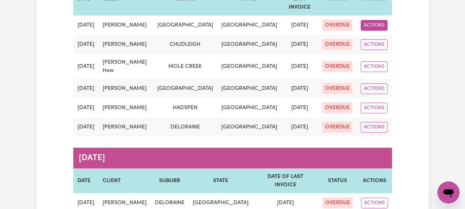
click at [371, 31] on button "ACTIONS" at bounding box center [374, 25] width 27 height 11
click at [443, 51] on div "Check Ins Group by: Date Care Seeker Status [DATE] DATE CLIENT SUBURB STATE DAT…" at bounding box center [232, 101] width 465 height 433
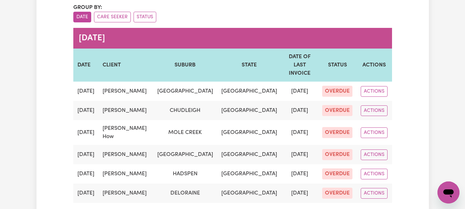
scroll to position [0, 0]
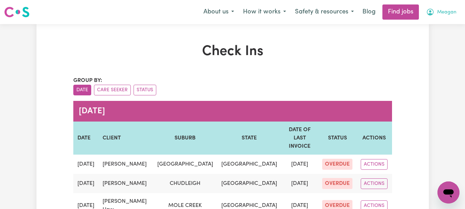
click at [445, 13] on span "Meagan" at bounding box center [446, 13] width 19 height 8
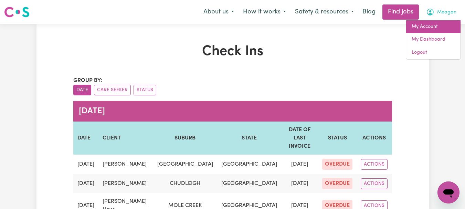
click at [423, 33] on link "My Account" at bounding box center [433, 26] width 54 height 13
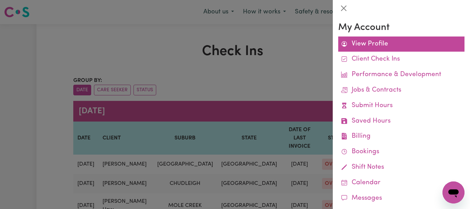
click at [385, 52] on link "View Profile" at bounding box center [401, 43] width 126 height 15
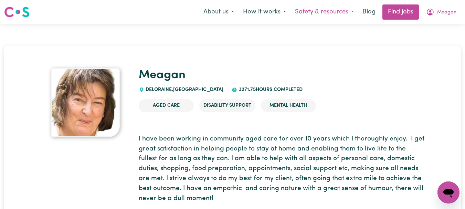
click at [291, 16] on button "Safety & resources" at bounding box center [325, 12] width 68 height 14
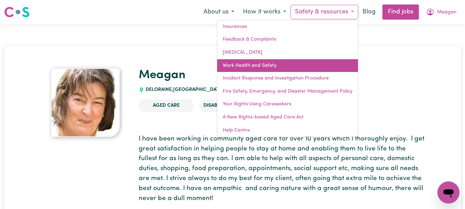
click at [233, 72] on link "Work Health and Safety" at bounding box center [287, 65] width 141 height 13
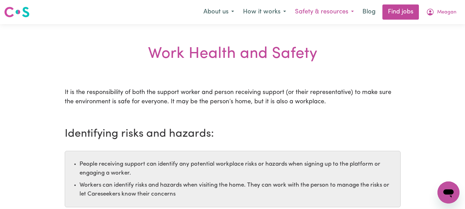
click at [291, 14] on button "Safety & resources" at bounding box center [325, 12] width 68 height 14
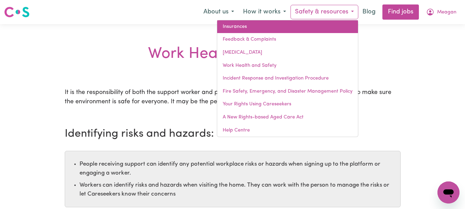
click at [222, 33] on link "Insurances" at bounding box center [287, 26] width 141 height 13
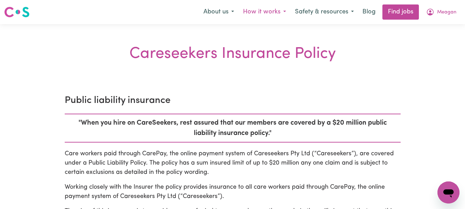
click at [239, 15] on button "How it works" at bounding box center [265, 12] width 52 height 14
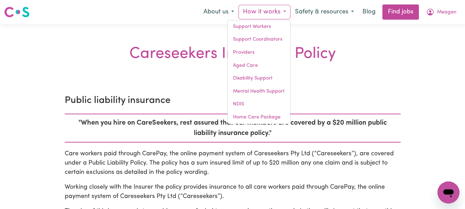
click at [61, 68] on h2 "Careseekers Insurance Policy" at bounding box center [233, 54] width 344 height 60
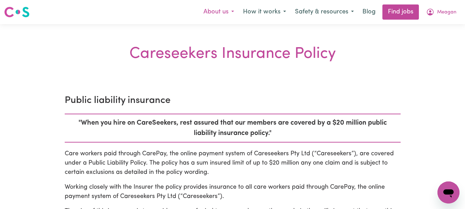
click at [199, 15] on button "About us" at bounding box center [219, 12] width 40 height 14
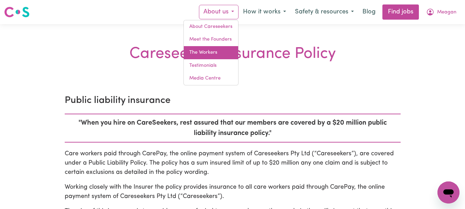
click at [184, 59] on link "The Workers" at bounding box center [211, 52] width 54 height 13
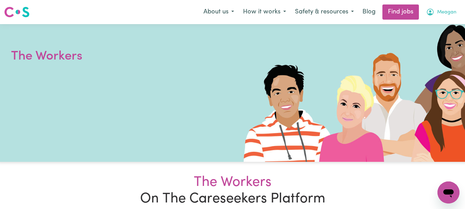
click at [444, 16] on span "Meagan" at bounding box center [446, 13] width 19 height 8
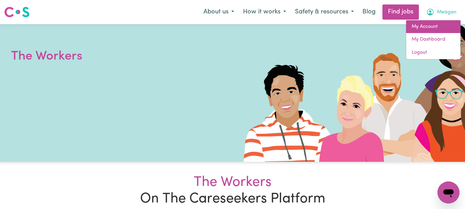
click at [420, 29] on link "My Account" at bounding box center [433, 26] width 54 height 13
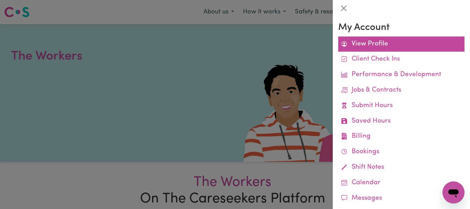
click at [392, 52] on link "View Profile" at bounding box center [401, 43] width 126 height 15
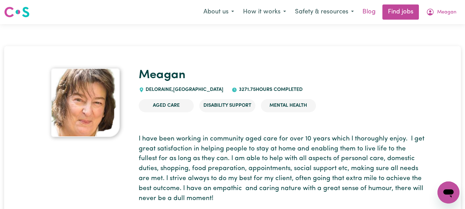
click at [358, 16] on link "Blog" at bounding box center [368, 11] width 21 height 15
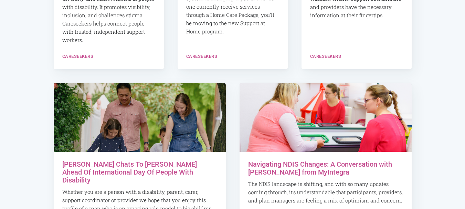
scroll to position [424, 0]
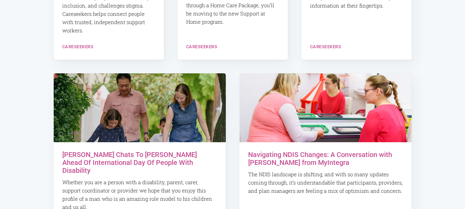
click at [465, 87] on html "Care and Support, On Your Terms Home Aged Care NDIS Ageing parents Working as a…" at bounding box center [232, 133] width 465 height 1115
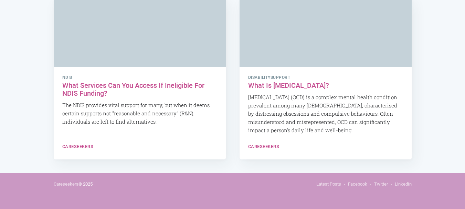
scroll to position [2930, 0]
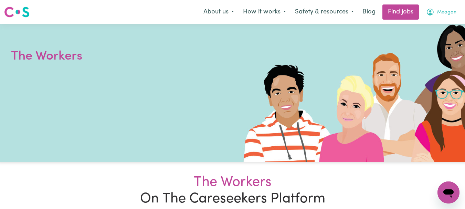
click at [447, 12] on span "Meagan" at bounding box center [446, 13] width 19 height 8
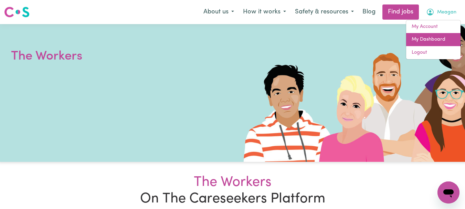
click at [431, 46] on link "My Dashboard" at bounding box center [433, 39] width 54 height 13
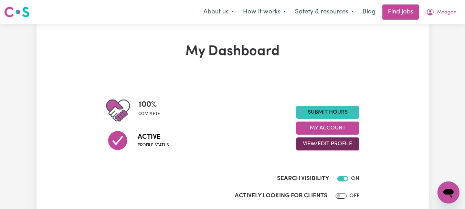
click at [308, 150] on button "View/Edit Profile" at bounding box center [327, 143] width 63 height 13
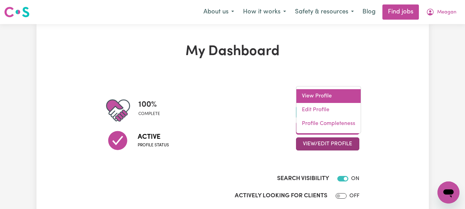
click at [322, 103] on link "View Profile" at bounding box center [328, 96] width 64 height 14
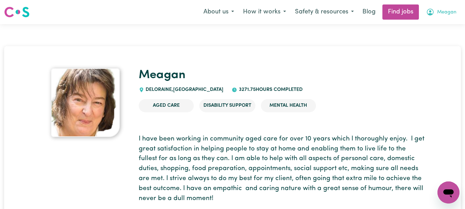
click at [439, 13] on span "Meagan" at bounding box center [446, 13] width 19 height 8
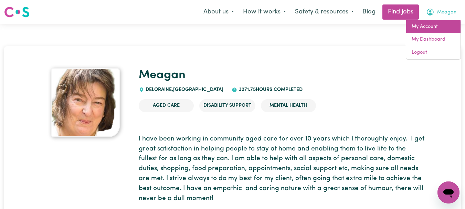
click at [431, 33] on link "My Account" at bounding box center [433, 26] width 54 height 13
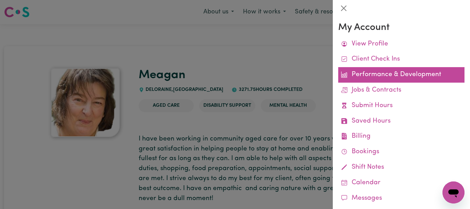
click at [375, 83] on link "Performance & Development" at bounding box center [401, 74] width 126 height 15
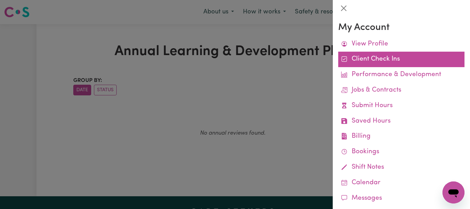
click at [392, 67] on link "Client Check Ins" at bounding box center [401, 59] width 126 height 15
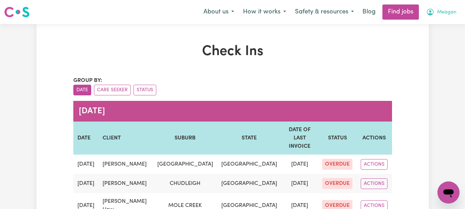
click at [443, 16] on span "Meagan" at bounding box center [446, 13] width 19 height 8
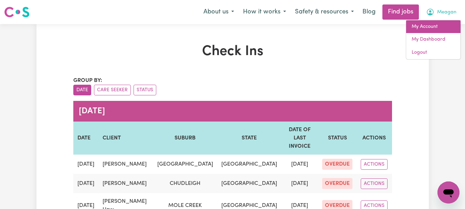
click at [431, 33] on link "My Account" at bounding box center [433, 26] width 54 height 13
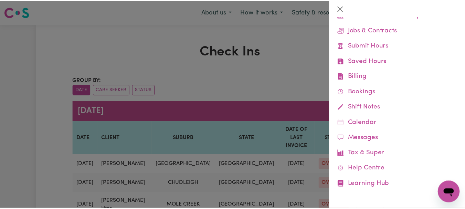
scroll to position [139, 0]
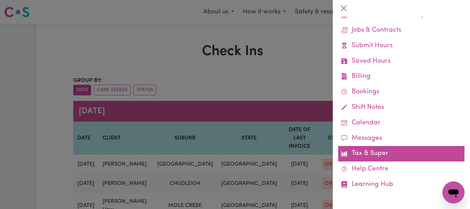
click at [372, 146] on link "Tax & Super" at bounding box center [401, 153] width 126 height 15
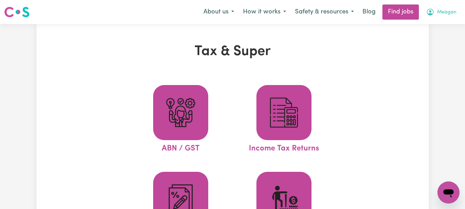
click at [441, 14] on span "Meagan" at bounding box center [446, 13] width 19 height 8
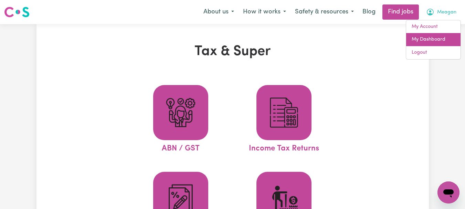
click at [436, 46] on link "My Dashboard" at bounding box center [433, 39] width 54 height 13
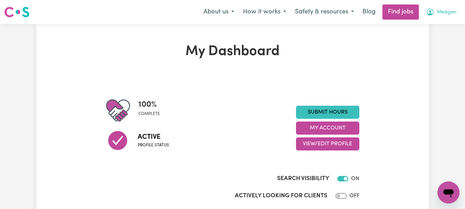
click at [443, 15] on span "Meagan" at bounding box center [446, 13] width 19 height 8
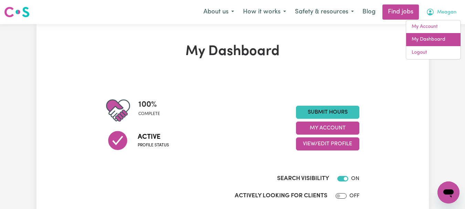
click at [427, 46] on link "My Dashboard" at bounding box center [433, 39] width 54 height 13
click at [418, 46] on link "My Dashboard" at bounding box center [433, 39] width 54 height 13
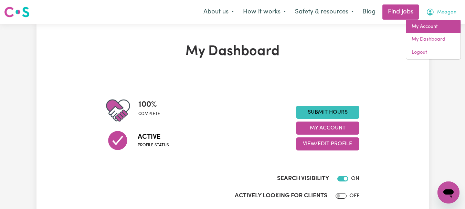
click at [424, 30] on link "My Account" at bounding box center [433, 26] width 54 height 13
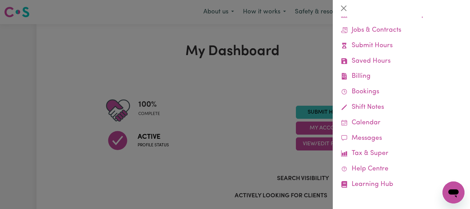
scroll to position [139, 0]
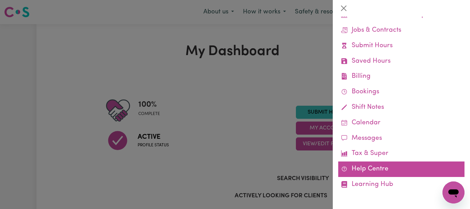
click at [385, 161] on link "Help Centre" at bounding box center [401, 168] width 126 height 15
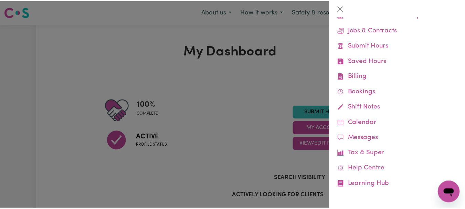
scroll to position [68, 0]
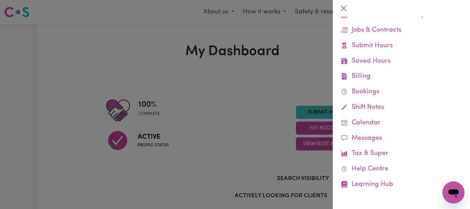
click at [267, 148] on div at bounding box center [235, 104] width 470 height 209
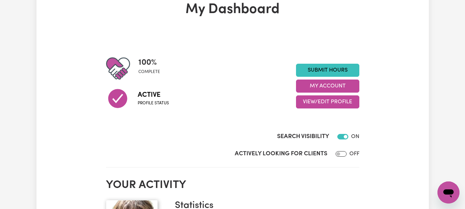
scroll to position [0, 0]
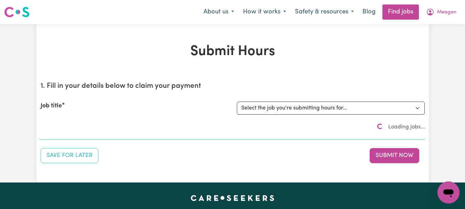
scroll to position [4, 0]
